Goal: Check status: Check status

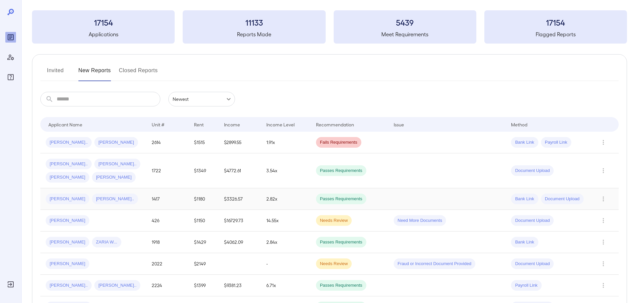
scroll to position [67, 0]
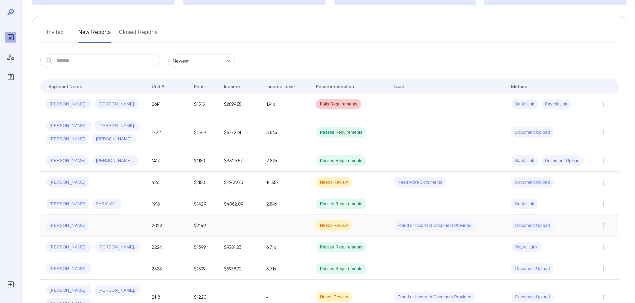
click at [274, 227] on td "-" at bounding box center [286, 226] width 50 height 22
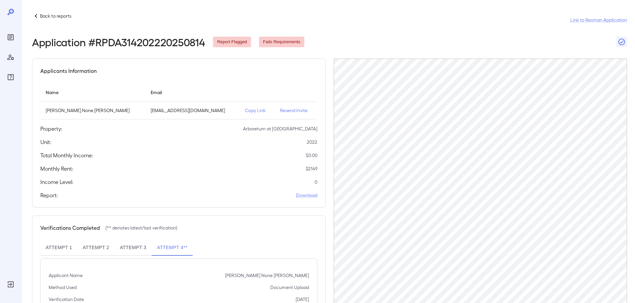
scroll to position [0, 0]
